Goal: Information Seeking & Learning: Check status

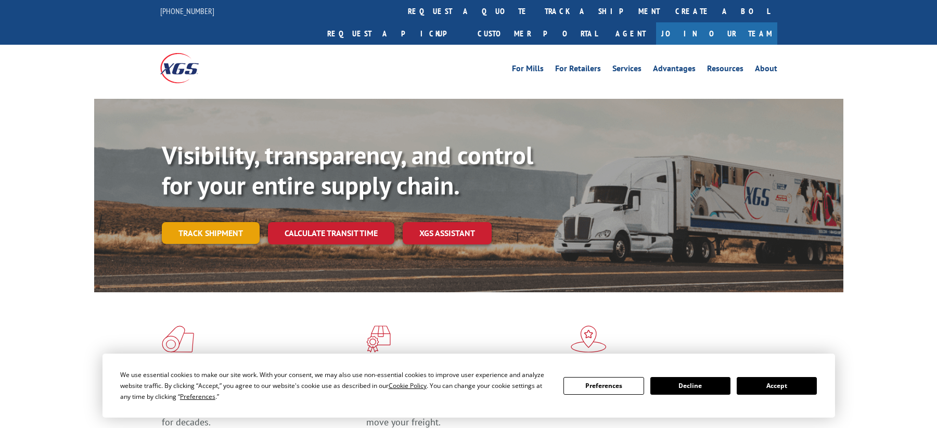
click at [222, 222] on link "Track shipment" at bounding box center [211, 233] width 98 height 22
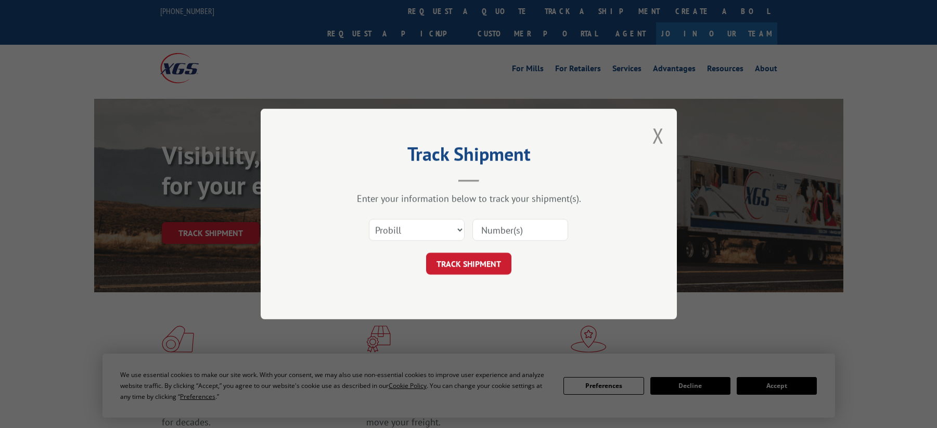
click at [487, 226] on input at bounding box center [521, 230] width 96 height 22
type input "15985370"
click at [463, 260] on button "TRACK SHIPMENT" at bounding box center [468, 264] width 85 height 22
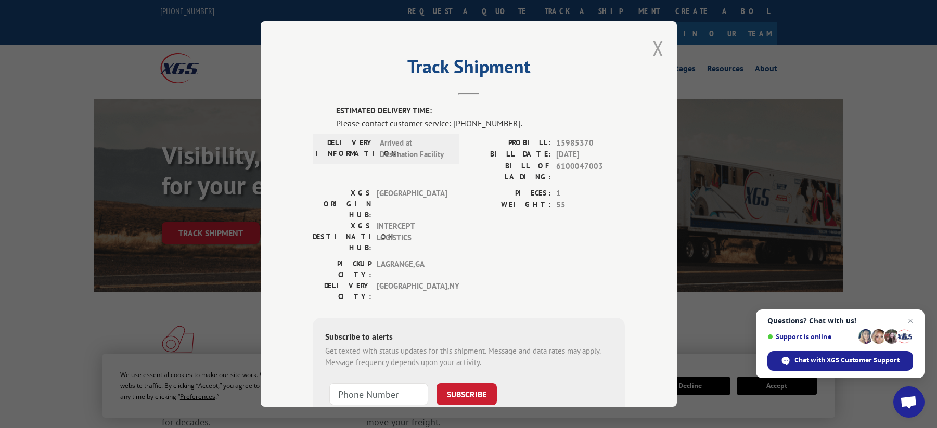
click at [653, 51] on button "Close modal" at bounding box center [658, 48] width 11 height 28
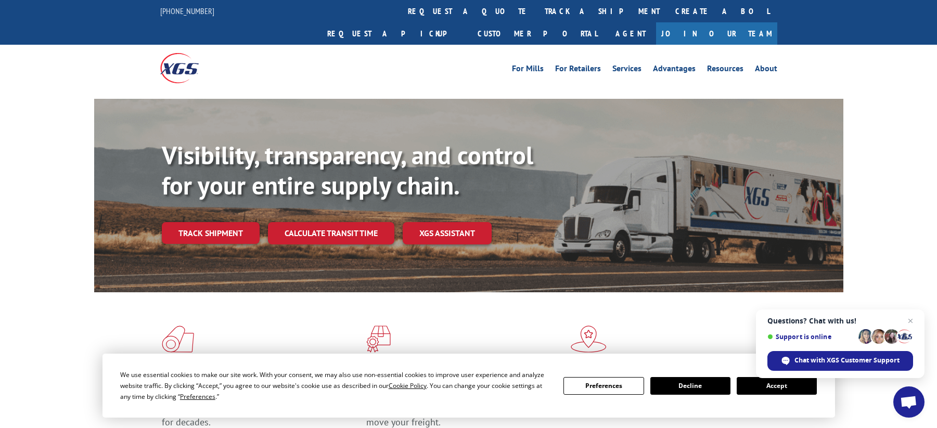
drag, startPoint x: 217, startPoint y: 211, endPoint x: 272, endPoint y: 192, distance: 58.9
click at [217, 222] on link "Track shipment" at bounding box center [211, 233] width 98 height 22
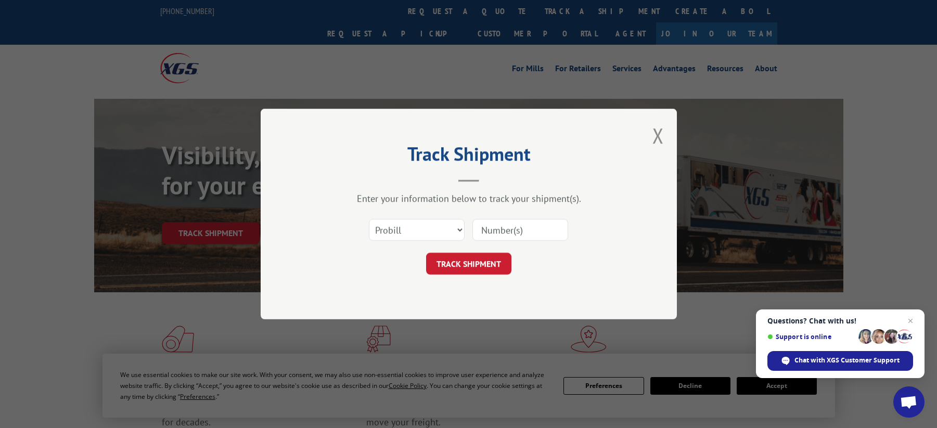
click at [492, 237] on input at bounding box center [521, 230] width 96 height 22
type input "15984255"
drag, startPoint x: 468, startPoint y: 263, endPoint x: 461, endPoint y: 246, distance: 18.7
click at [468, 263] on button "TRACK SHIPMENT" at bounding box center [468, 264] width 85 height 22
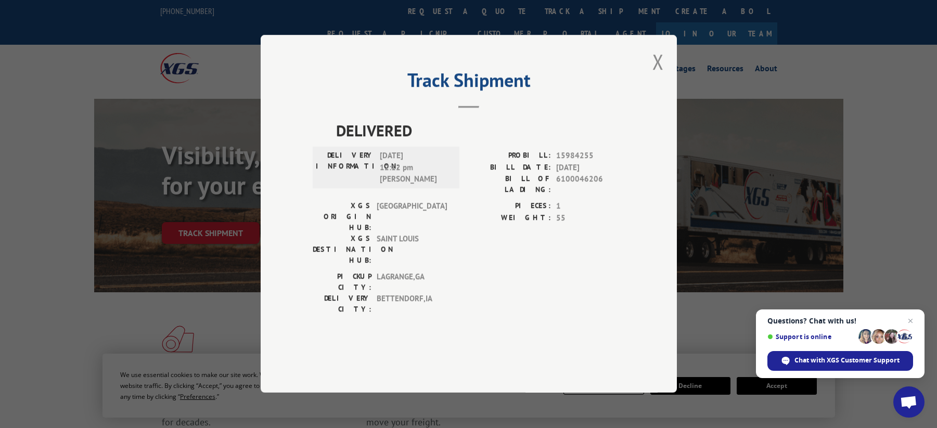
drag, startPoint x: 653, startPoint y: 99, endPoint x: 574, endPoint y: 87, distance: 80.4
click at [653, 75] on button "Close modal" at bounding box center [658, 62] width 11 height 28
